Goal: Communication & Community: Answer question/provide support

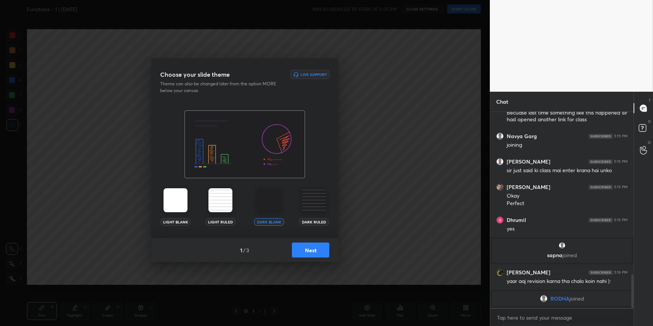
click at [320, 254] on button "Next" at bounding box center [310, 249] width 37 height 15
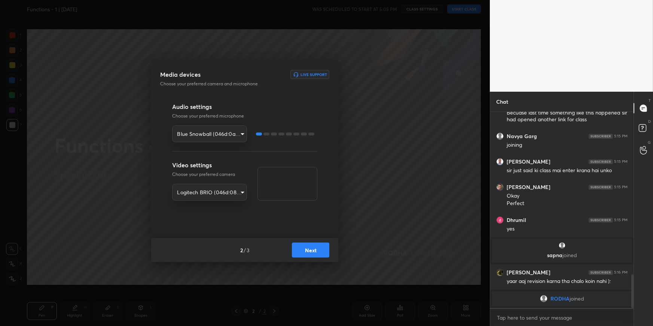
click at [319, 254] on button "Next" at bounding box center [310, 249] width 37 height 15
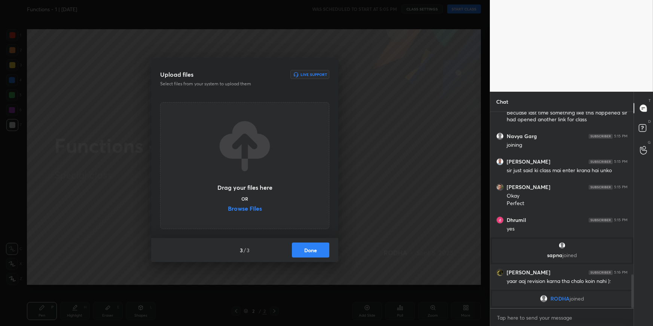
click at [319, 254] on button "Done" at bounding box center [310, 249] width 37 height 15
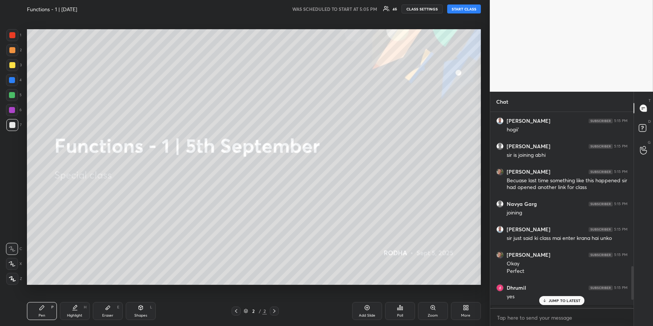
scroll to position [924, 0]
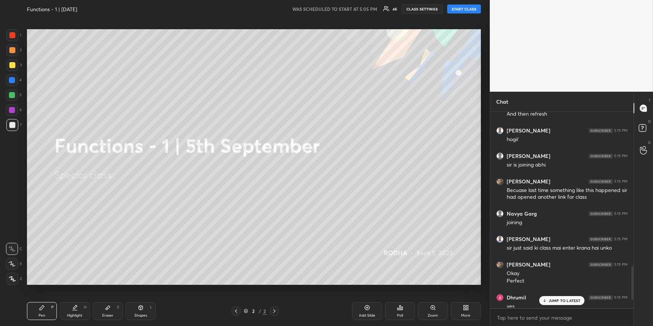
click at [472, 9] on button "START CLASS" at bounding box center [464, 8] width 34 height 9
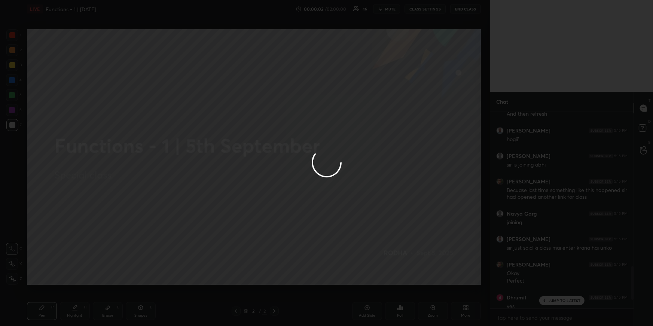
drag, startPoint x: 13, startPoint y: 94, endPoint x: 22, endPoint y: 108, distance: 17.0
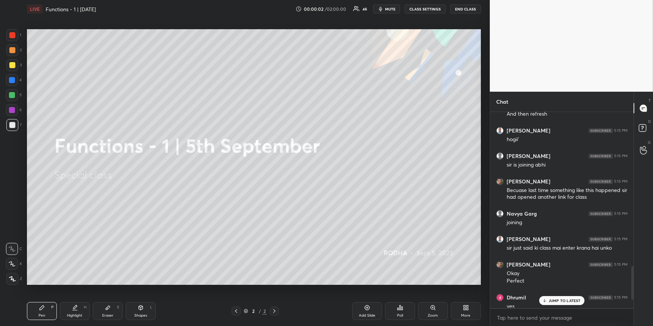
drag, startPoint x: 14, startPoint y: 92, endPoint x: 20, endPoint y: 122, distance: 30.5
click at [14, 92] on div at bounding box center [12, 95] width 6 height 6
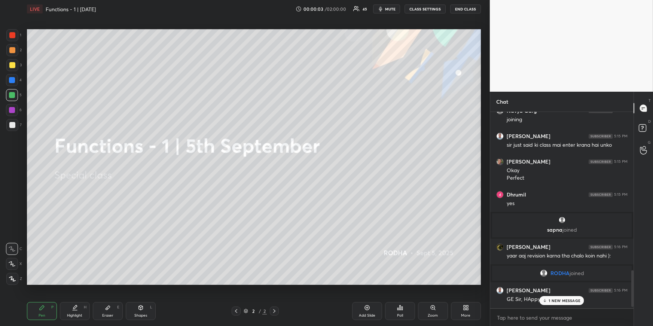
scroll to position [851, 0]
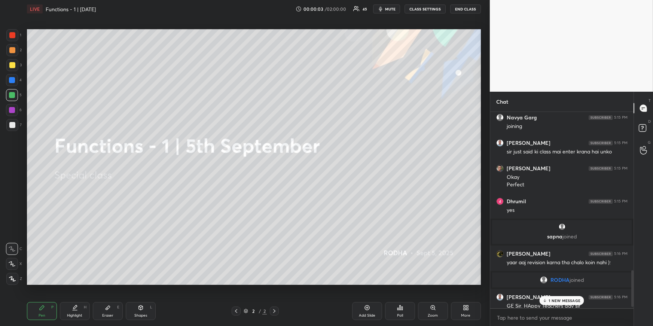
click at [12, 282] on div at bounding box center [12, 279] width 12 height 12
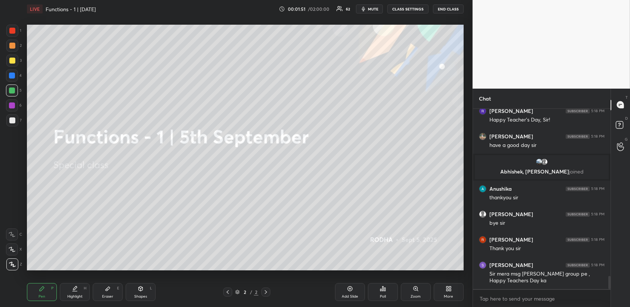
scroll to position [2295, 0]
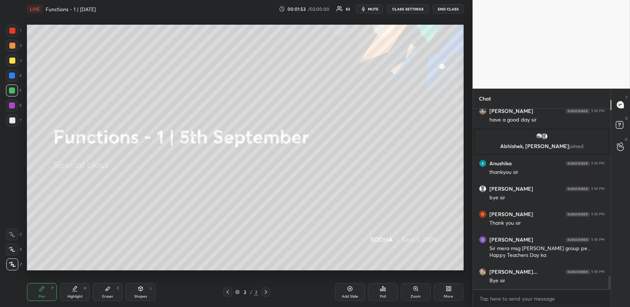
click at [13, 77] on div at bounding box center [12, 76] width 6 height 6
click at [11, 265] on icon at bounding box center [12, 264] width 7 height 5
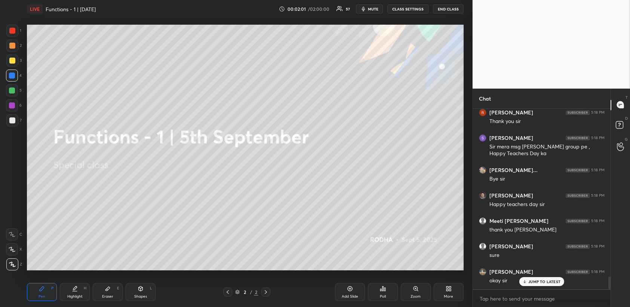
scroll to position [2423, 0]
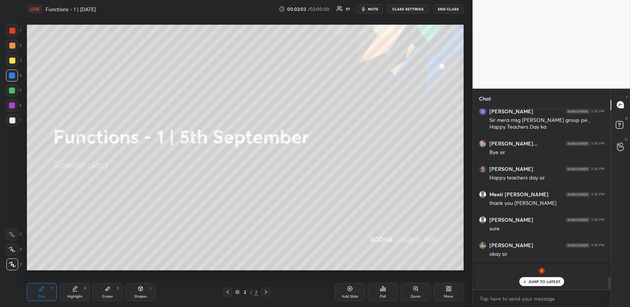
click at [466, 152] on div "Setting up your live class Poll for secs No correct answer Start poll" at bounding box center [245, 147] width 443 height 259
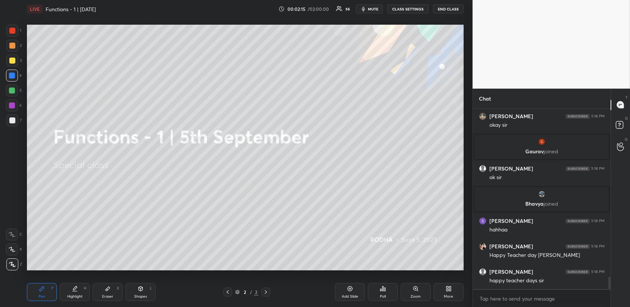
scroll to position [2524, 0]
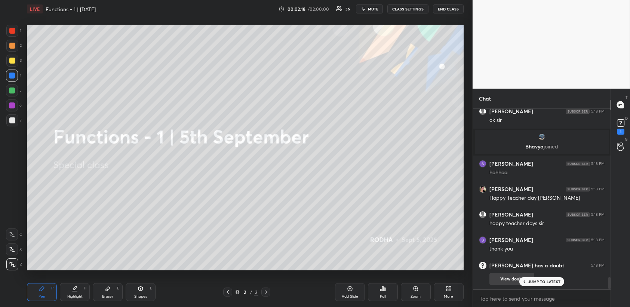
click at [515, 283] on button "View doubt" at bounding box center [511, 279] width 45 height 12
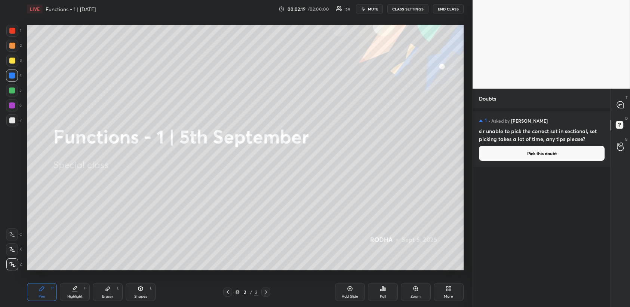
click at [524, 153] on button "Pick this doubt" at bounding box center [542, 153] width 126 height 15
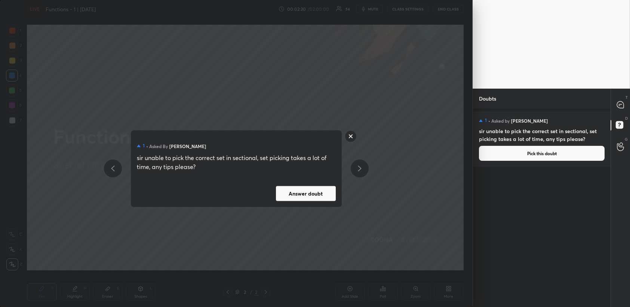
drag, startPoint x: 291, startPoint y: 191, endPoint x: 283, endPoint y: 194, distance: 8.6
click at [291, 192] on button "Answer doubt" at bounding box center [306, 193] width 60 height 15
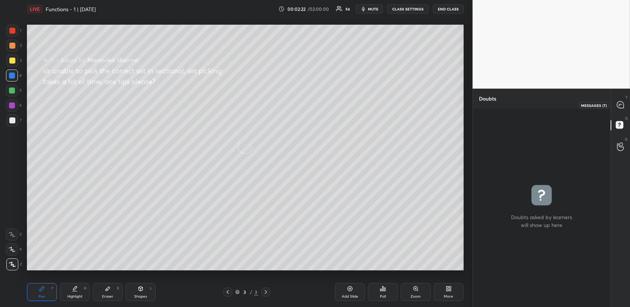
click at [620, 105] on icon at bounding box center [620, 104] width 7 height 7
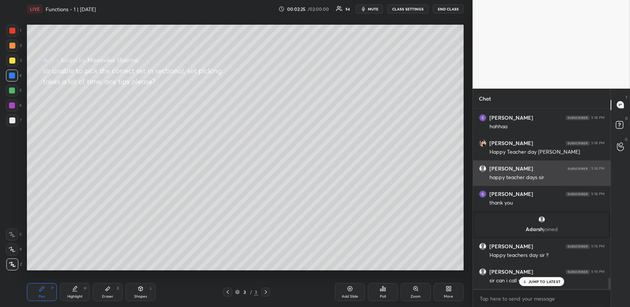
scroll to position [2716, 0]
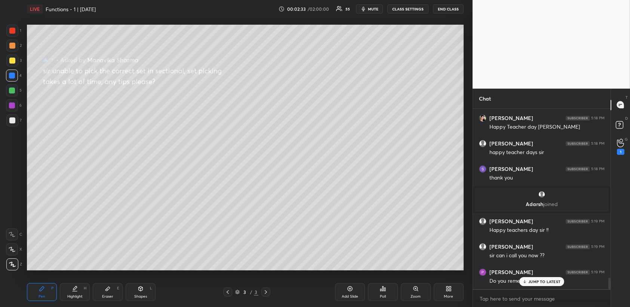
click at [12, 61] on div at bounding box center [12, 61] width 6 height 6
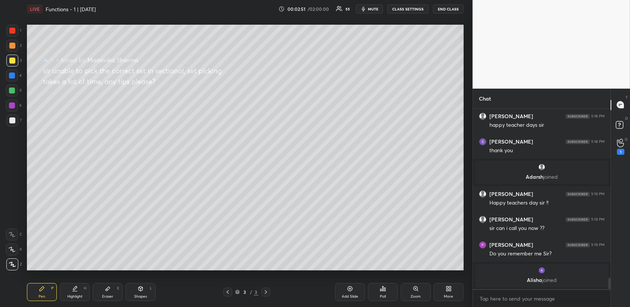
click at [17, 73] on div at bounding box center [12, 76] width 12 height 12
click at [11, 46] on div at bounding box center [12, 46] width 6 height 6
click at [464, 215] on div "Setting up your live class Poll for secs No correct answer Start poll" at bounding box center [245, 147] width 443 height 259
click at [460, 225] on div "Setting up your live class Poll for secs No correct answer Start poll" at bounding box center [245, 147] width 443 height 259
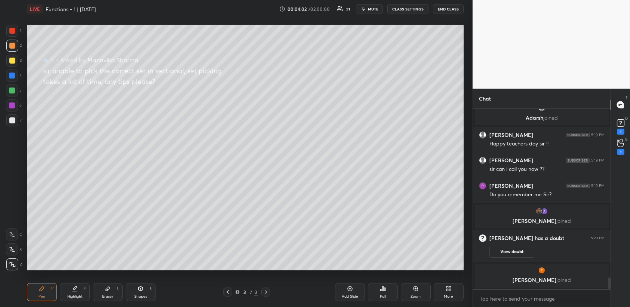
scroll to position [2623, 0]
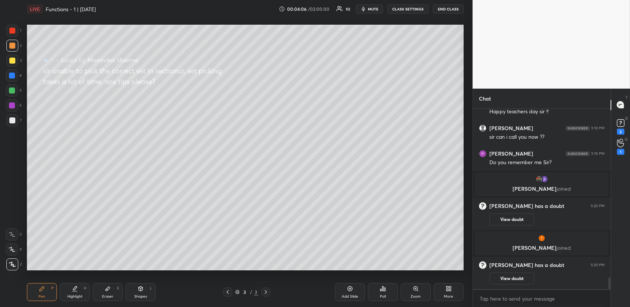
click at [12, 76] on div at bounding box center [12, 76] width 6 height 6
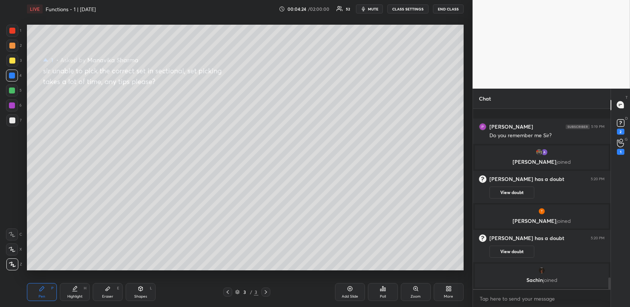
scroll to position [2650, 0]
click at [14, 59] on div at bounding box center [12, 61] width 6 height 6
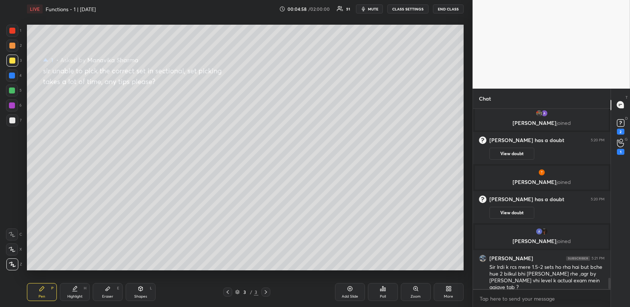
scroll to position [2696, 0]
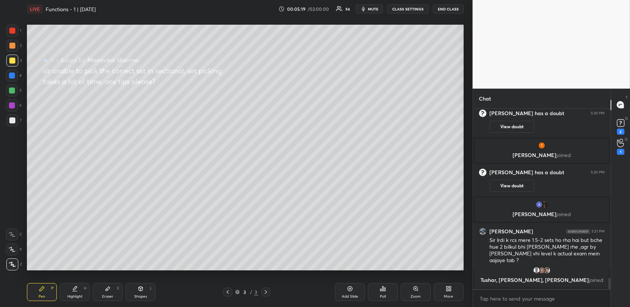
drag, startPoint x: 10, startPoint y: 76, endPoint x: 10, endPoint y: 81, distance: 5.3
click at [10, 76] on div at bounding box center [12, 76] width 6 height 6
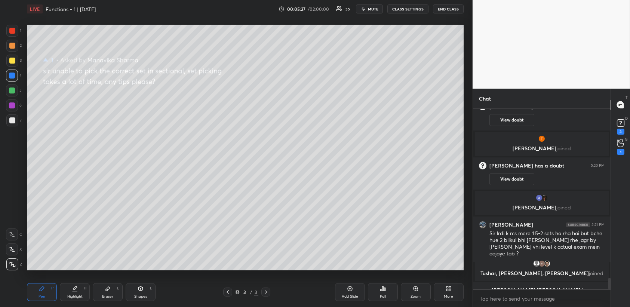
scroll to position [2721, 0]
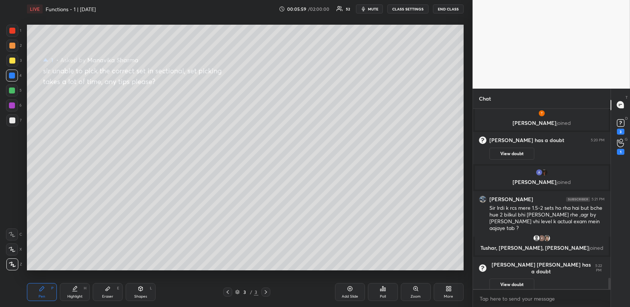
click at [15, 31] on div at bounding box center [12, 31] width 12 height 12
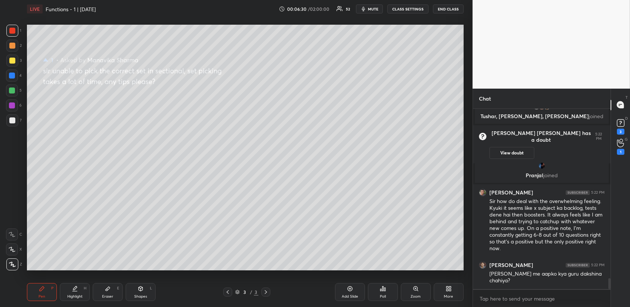
scroll to position [2842, 0]
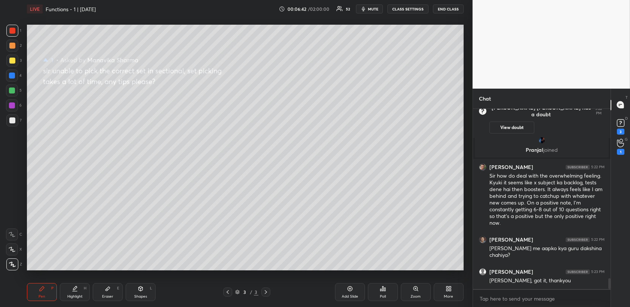
drag, startPoint x: 347, startPoint y: 292, endPoint x: 349, endPoint y: 288, distance: 4.0
click at [348, 292] on div "Add Slide" at bounding box center [350, 292] width 30 height 18
click at [13, 59] on div at bounding box center [12, 61] width 6 height 6
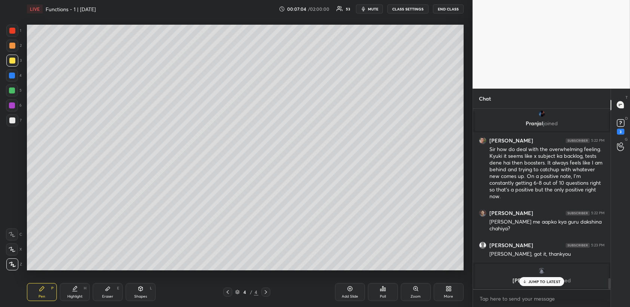
click at [10, 79] on div at bounding box center [12, 76] width 12 height 12
click at [554, 284] on div "JUMP TO LATEST" at bounding box center [541, 281] width 45 height 9
click at [350, 291] on icon at bounding box center [350, 289] width 6 height 6
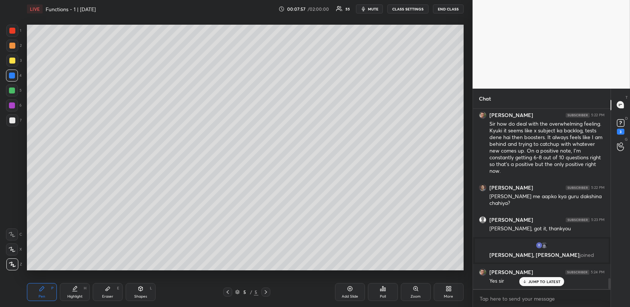
click at [13, 45] on div at bounding box center [12, 46] width 6 height 6
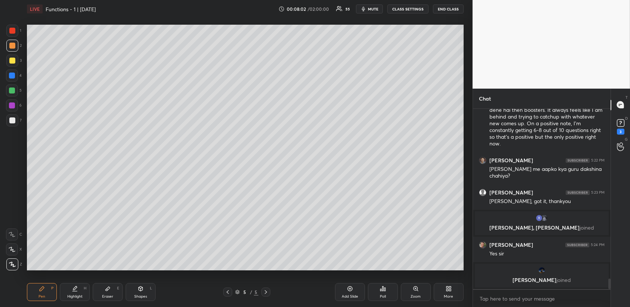
scroll to position [2924, 0]
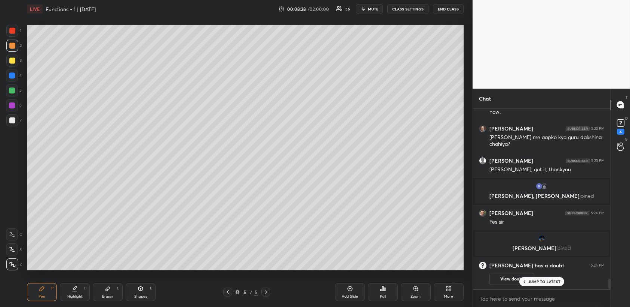
drag, startPoint x: 7, startPoint y: 76, endPoint x: 15, endPoint y: 82, distance: 9.3
click at [8, 76] on div at bounding box center [12, 76] width 12 height 12
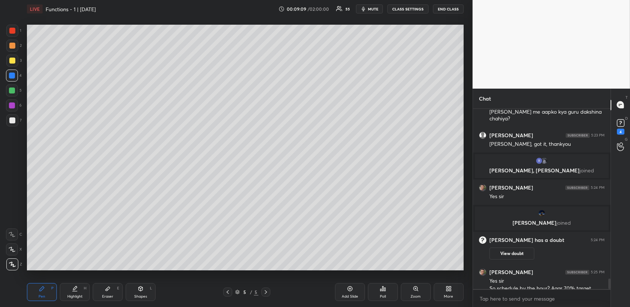
scroll to position [2958, 0]
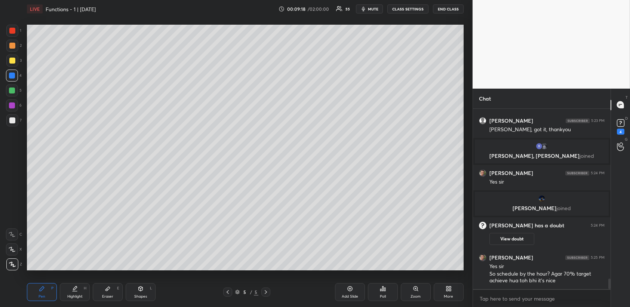
click at [15, 59] on div at bounding box center [12, 61] width 12 height 12
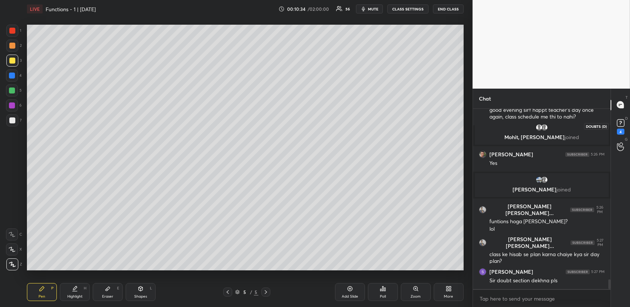
scroll to position [3185, 0]
click at [623, 126] on rect at bounding box center [620, 122] width 7 height 7
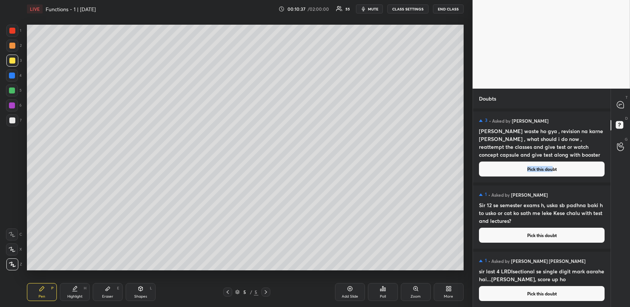
click at [554, 165] on button "Pick this doubt" at bounding box center [542, 169] width 126 height 15
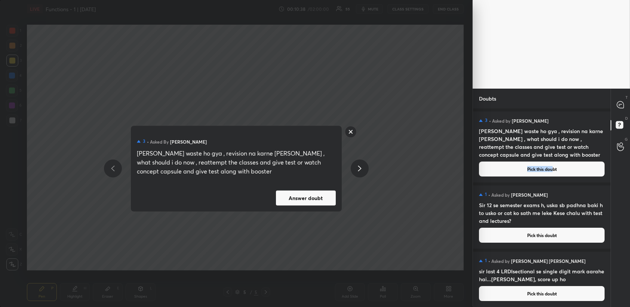
click at [338, 192] on div "3 • Asked by [PERSON_NAME] Sir mera Arithmatic waste ho gya , revision na karne…" at bounding box center [236, 169] width 211 height 86
click at [332, 197] on button "Answer doubt" at bounding box center [306, 197] width 60 height 15
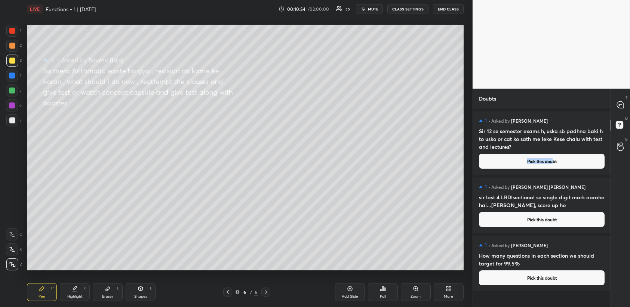
click at [580, 160] on button "Pick this doubt" at bounding box center [542, 161] width 126 height 15
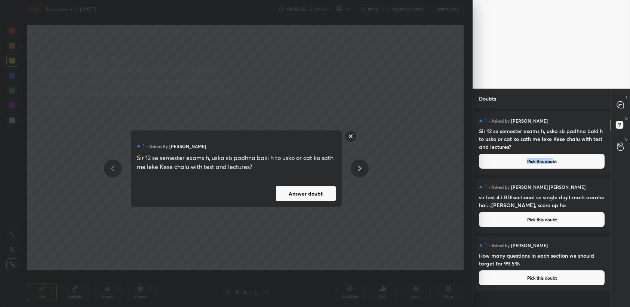
click at [321, 193] on button "Answer doubt" at bounding box center [306, 193] width 60 height 15
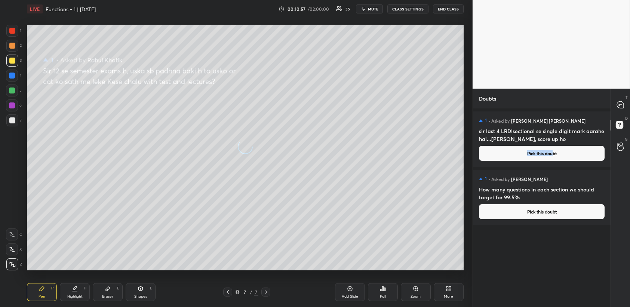
drag, startPoint x: 622, startPoint y: 105, endPoint x: 620, endPoint y: 108, distance: 4.0
click at [622, 104] on icon at bounding box center [620, 104] width 7 height 7
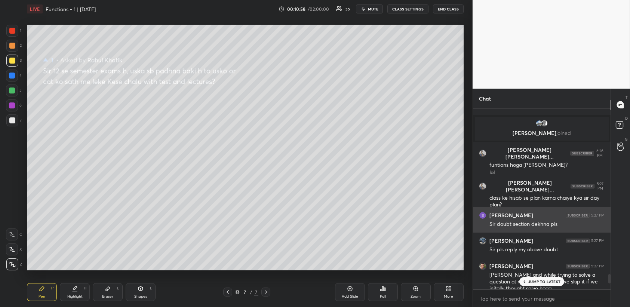
scroll to position [3403, 0]
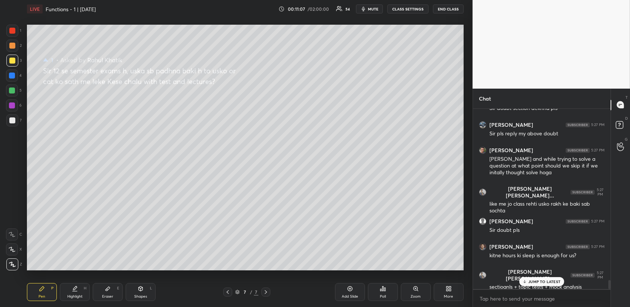
click at [535, 285] on div "JUMP TO LATEST" at bounding box center [541, 281] width 45 height 9
drag, startPoint x: 13, startPoint y: 80, endPoint x: 9, endPoint y: 81, distance: 4.4
click at [12, 79] on div at bounding box center [12, 76] width 12 height 12
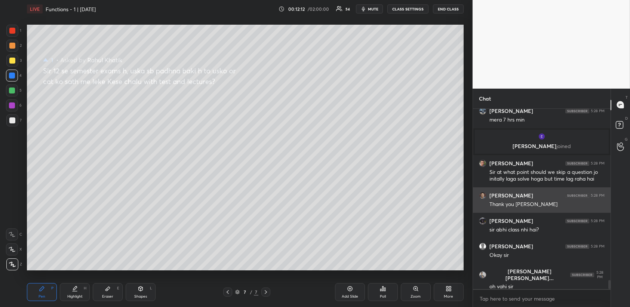
scroll to position [3387, 0]
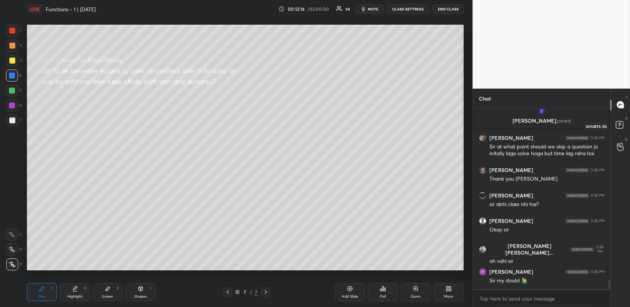
click at [614, 126] on icon at bounding box center [620, 125] width 13 height 13
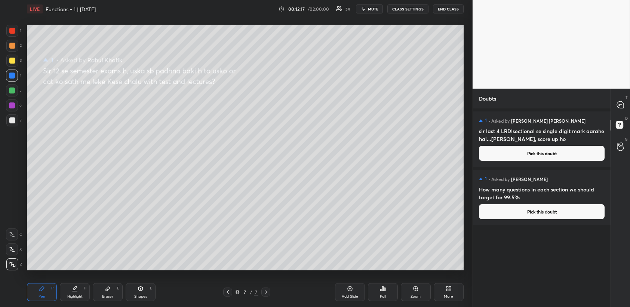
click at [539, 214] on button "Pick this doubt" at bounding box center [542, 211] width 126 height 15
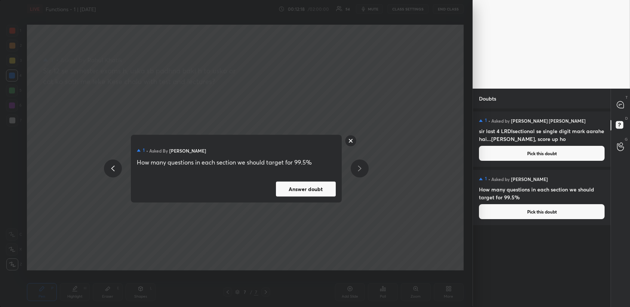
click at [312, 193] on button "Answer doubt" at bounding box center [306, 188] width 60 height 15
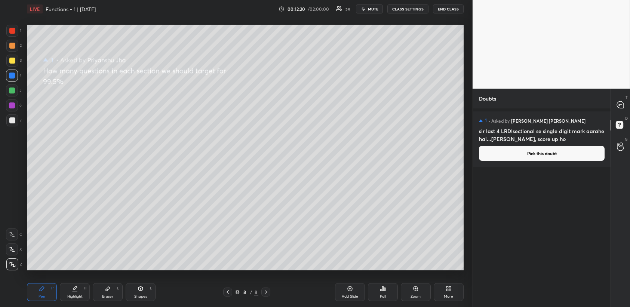
click at [11, 53] on div "1 2 3 4 5 6 7" at bounding box center [14, 77] width 16 height 105
drag, startPoint x: 14, startPoint y: 56, endPoint x: 19, endPoint y: 60, distance: 6.7
click at [13, 56] on div at bounding box center [12, 61] width 12 height 12
click at [619, 105] on icon at bounding box center [620, 104] width 7 height 7
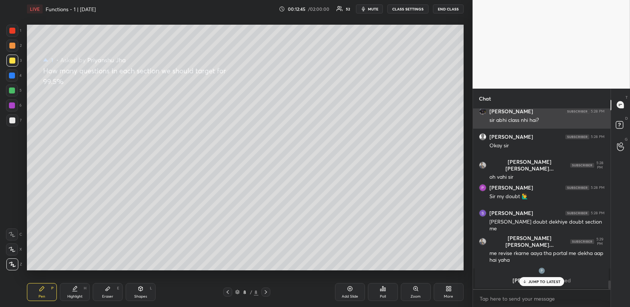
scroll to position [3605, 0]
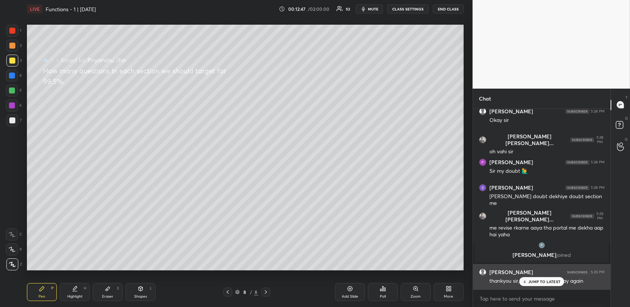
drag, startPoint x: 539, startPoint y: 285, endPoint x: 537, endPoint y: 273, distance: 11.7
click at [540, 285] on div "JUMP TO LATEST" at bounding box center [541, 281] width 45 height 9
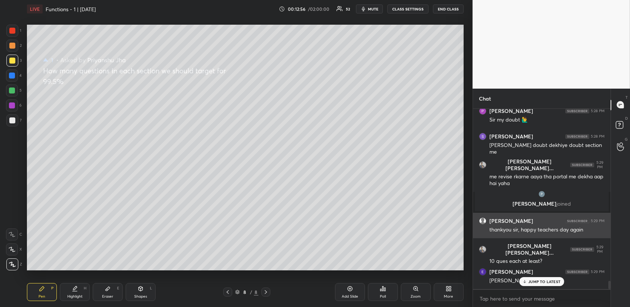
scroll to position [3695, 0]
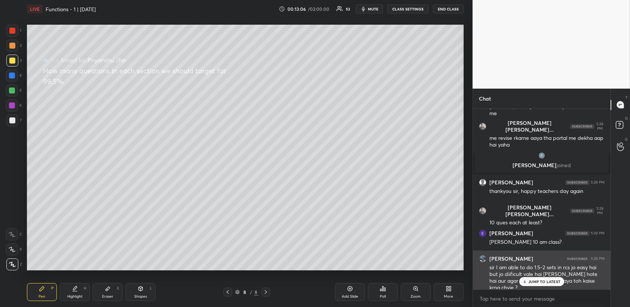
click at [542, 279] on p "JUMP TO LATEST" at bounding box center [544, 281] width 32 height 4
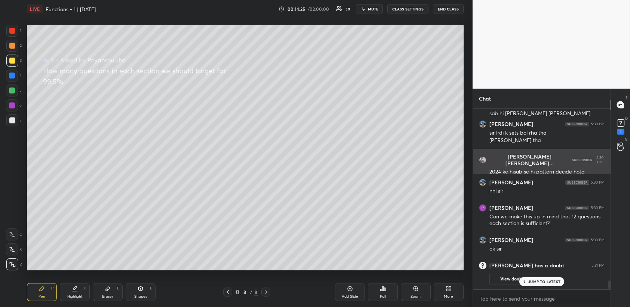
scroll to position [3639, 0]
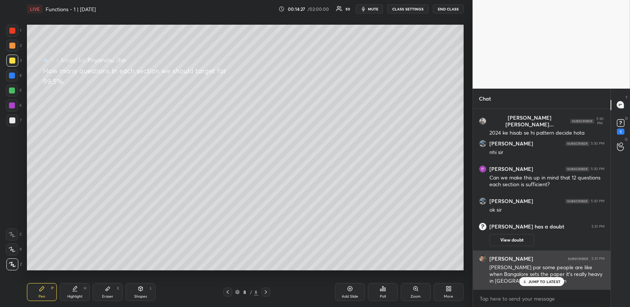
click at [547, 285] on div "JUMP TO LATEST" at bounding box center [541, 281] width 45 height 9
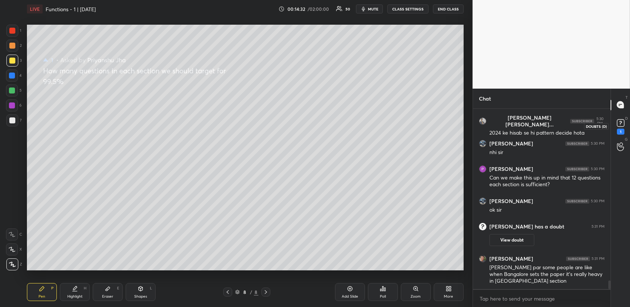
click at [623, 122] on rect at bounding box center [620, 122] width 7 height 7
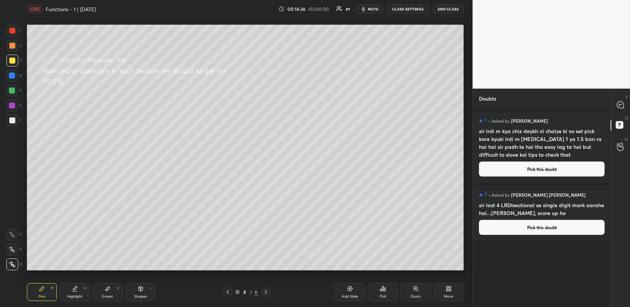
click at [621, 109] on div "T Messages (T)" at bounding box center [620, 105] width 19 height 21
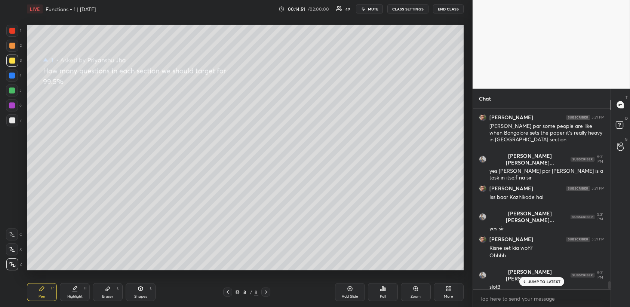
scroll to position [3968, 0]
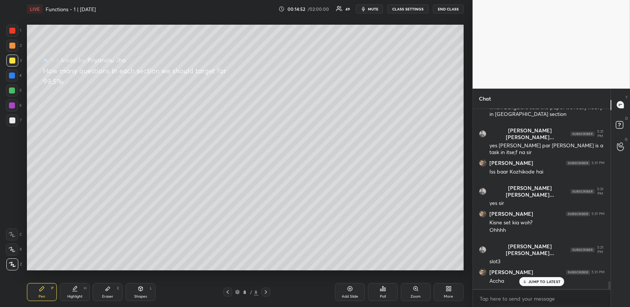
click at [15, 77] on div at bounding box center [12, 76] width 12 height 12
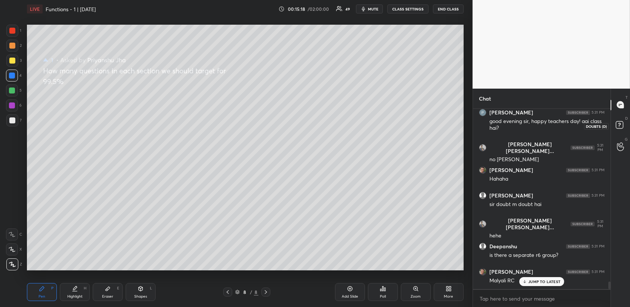
scroll to position [4230, 0]
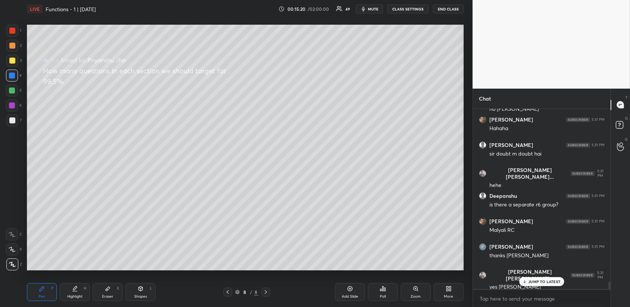
click at [544, 283] on p "JUMP TO LATEST" at bounding box center [544, 281] width 32 height 4
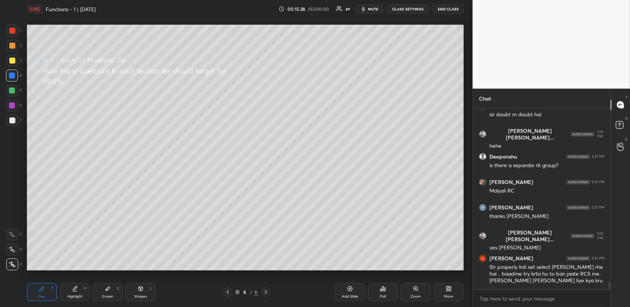
click at [228, 291] on icon at bounding box center [228, 292] width 6 height 6
click at [228, 292] on icon at bounding box center [228, 292] width 6 height 6
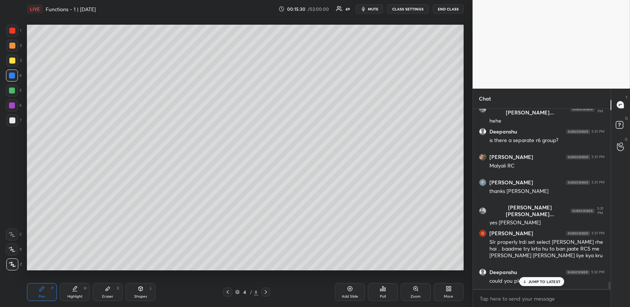
click at [228, 292] on icon at bounding box center [228, 292] width 6 height 6
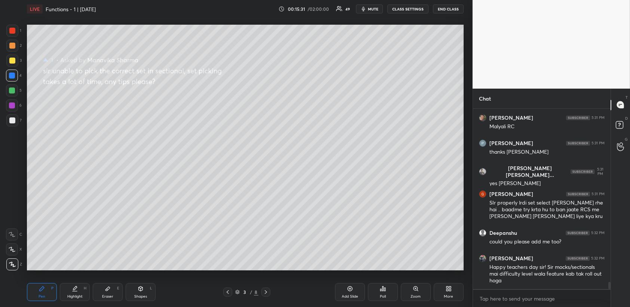
drag, startPoint x: 65, startPoint y: 291, endPoint x: 78, endPoint y: 282, distance: 15.3
click at [65, 292] on div "Highlight H" at bounding box center [75, 292] width 30 height 18
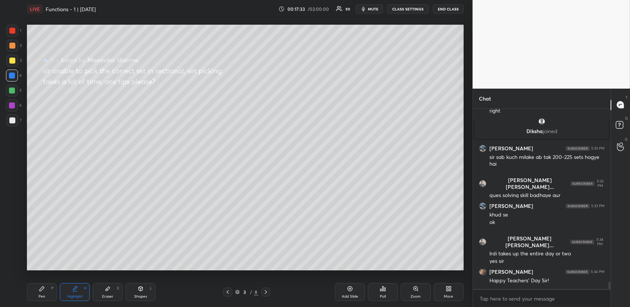
scroll to position [4503, 0]
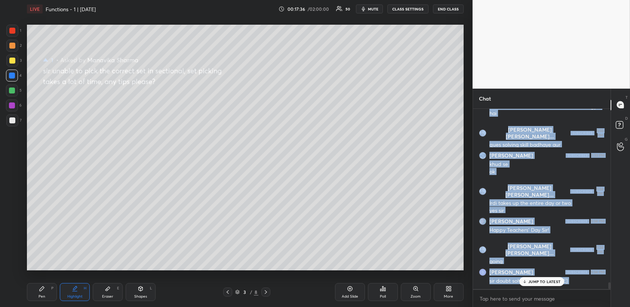
click at [544, 281] on div "[PERSON_NAME] [PERSON_NAME]... 5:32 PM i take too cuh time in solving ques [PER…" at bounding box center [542, 199] width 138 height 180
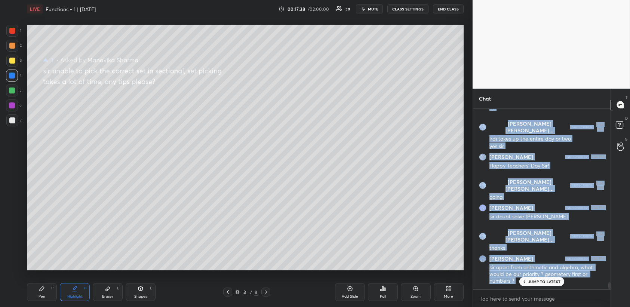
scroll to position [4618, 0]
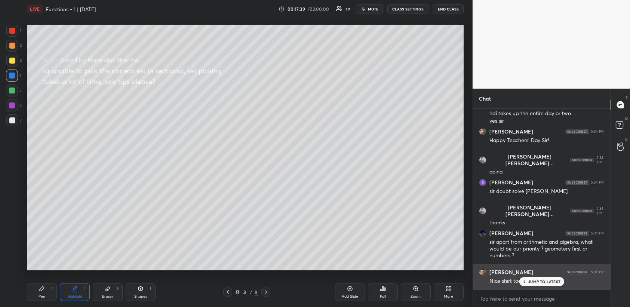
click at [545, 280] on p "JUMP TO LATEST" at bounding box center [544, 281] width 32 height 4
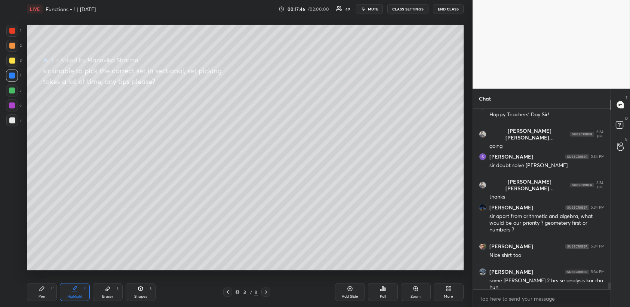
scroll to position [4670, 0]
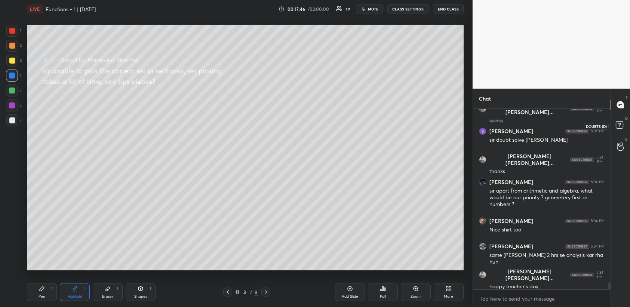
click at [621, 125] on rect at bounding box center [619, 124] width 7 height 7
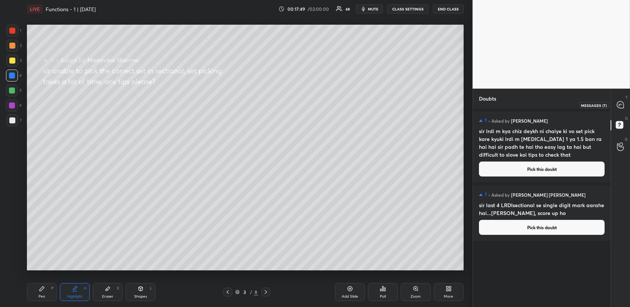
drag, startPoint x: 620, startPoint y: 105, endPoint x: 614, endPoint y: 107, distance: 6.6
click at [619, 105] on icon at bounding box center [620, 104] width 7 height 7
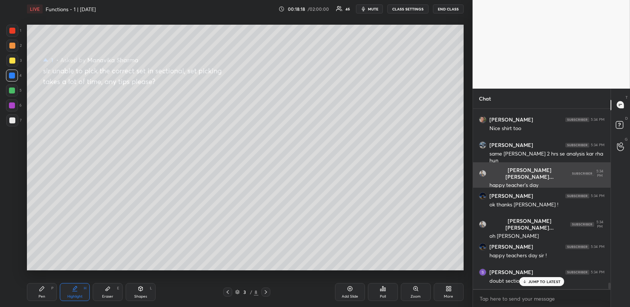
scroll to position [4959, 0]
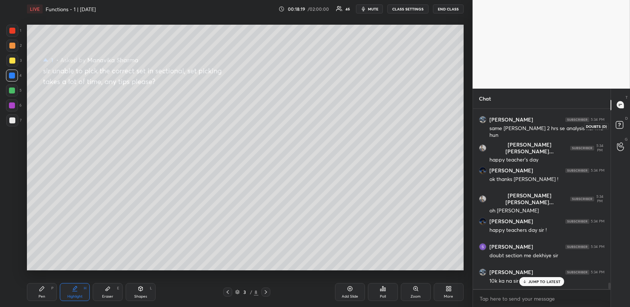
click at [623, 124] on icon at bounding box center [620, 125] width 13 height 13
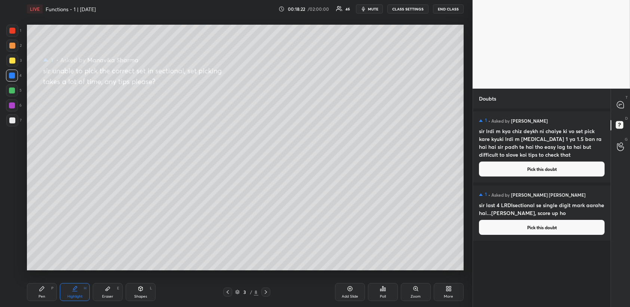
click at [229, 292] on icon at bounding box center [228, 292] width 6 height 6
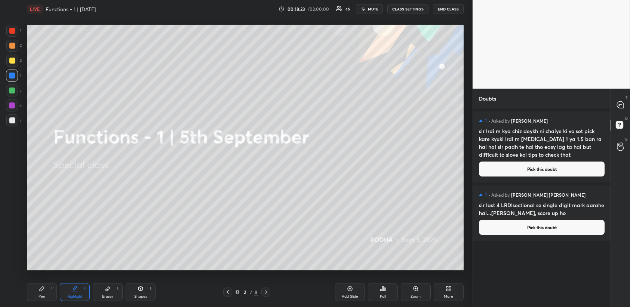
click at [229, 292] on icon at bounding box center [228, 292] width 6 height 6
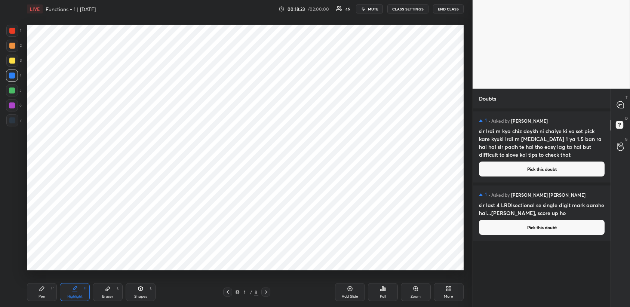
click at [265, 292] on icon at bounding box center [266, 292] width 6 height 6
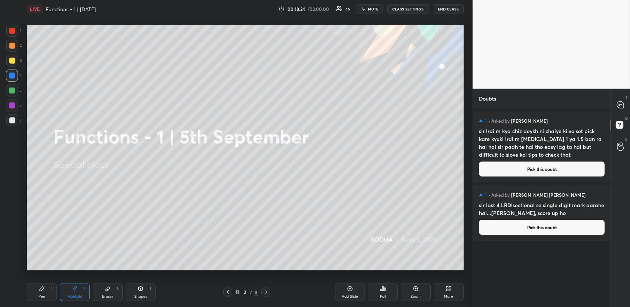
click at [265, 292] on icon at bounding box center [266, 292] width 6 height 6
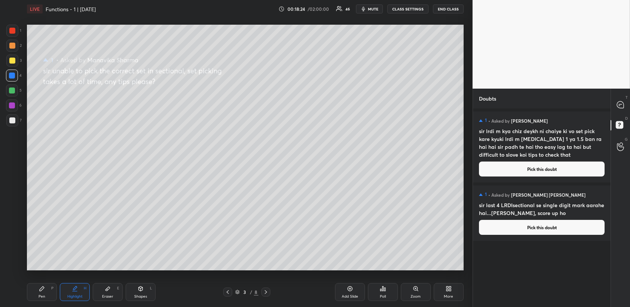
click at [265, 292] on icon at bounding box center [266, 292] width 6 height 6
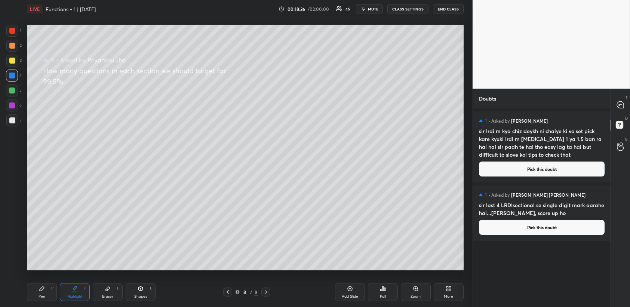
click at [227, 290] on icon at bounding box center [228, 292] width 6 height 6
click at [616, 104] on div at bounding box center [620, 104] width 15 height 13
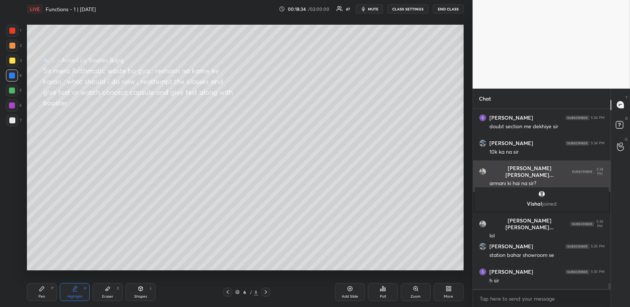
scroll to position [5095, 0]
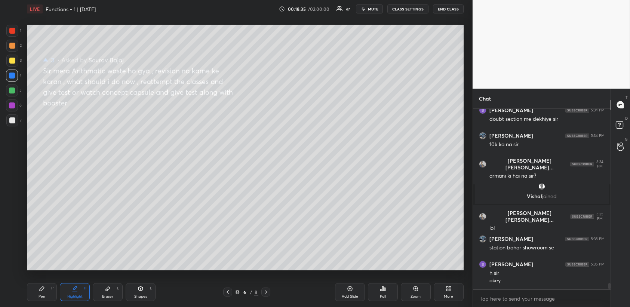
click at [44, 293] on div "Pen P" at bounding box center [42, 292] width 30 height 18
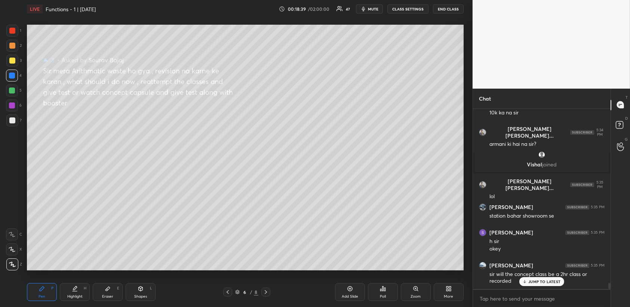
scroll to position [5153, 0]
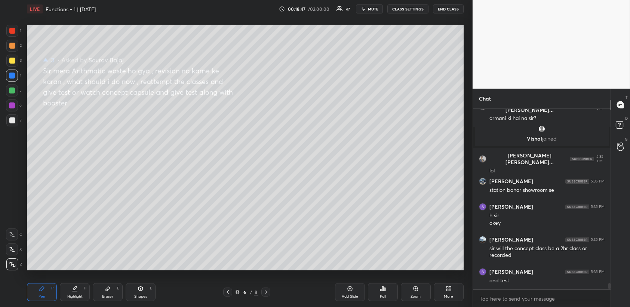
drag, startPoint x: 11, startPoint y: 64, endPoint x: 7, endPoint y: 65, distance: 4.7
click at [11, 63] on div at bounding box center [12, 61] width 12 height 12
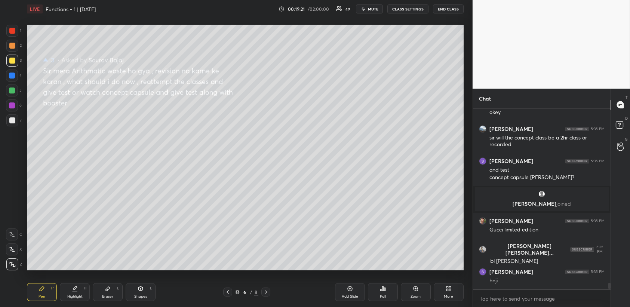
scroll to position [4867, 0]
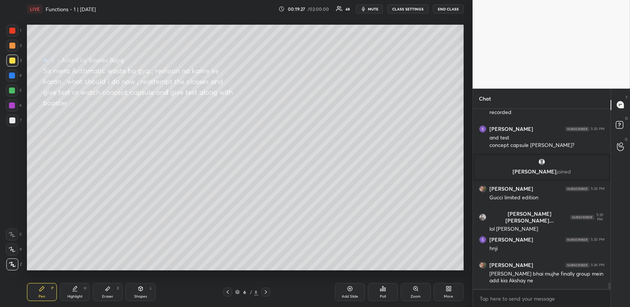
click at [15, 74] on div at bounding box center [12, 76] width 12 height 12
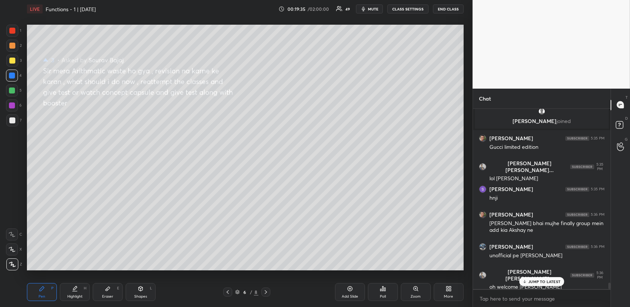
click at [544, 285] on div "[PERSON_NAME] 5:34 PM happy teachers day sir ! [PERSON_NAME] 5:34 PM doubt sect…" at bounding box center [542, 199] width 138 height 180
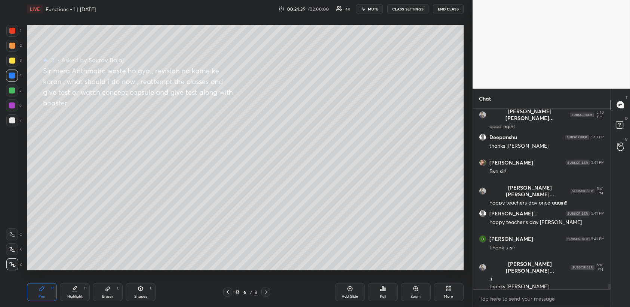
scroll to position [6015, 0]
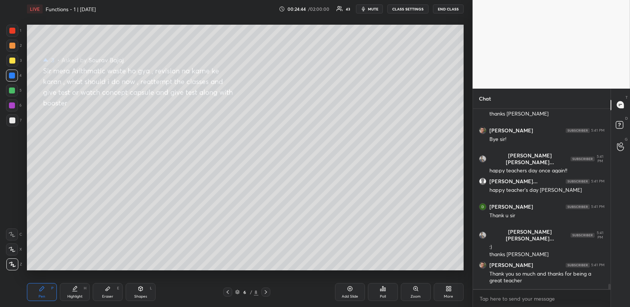
click at [446, 11] on button "END CLASS" at bounding box center [448, 8] width 31 height 9
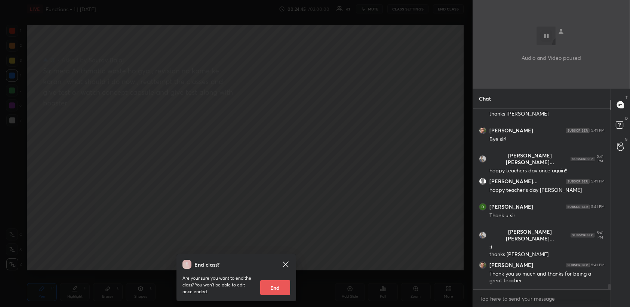
click at [271, 289] on button "End" at bounding box center [275, 287] width 30 height 15
type textarea "x"
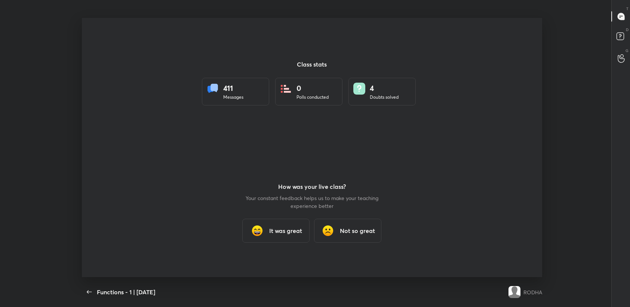
scroll to position [37133, 36820]
